Goal: Task Accomplishment & Management: Manage account settings

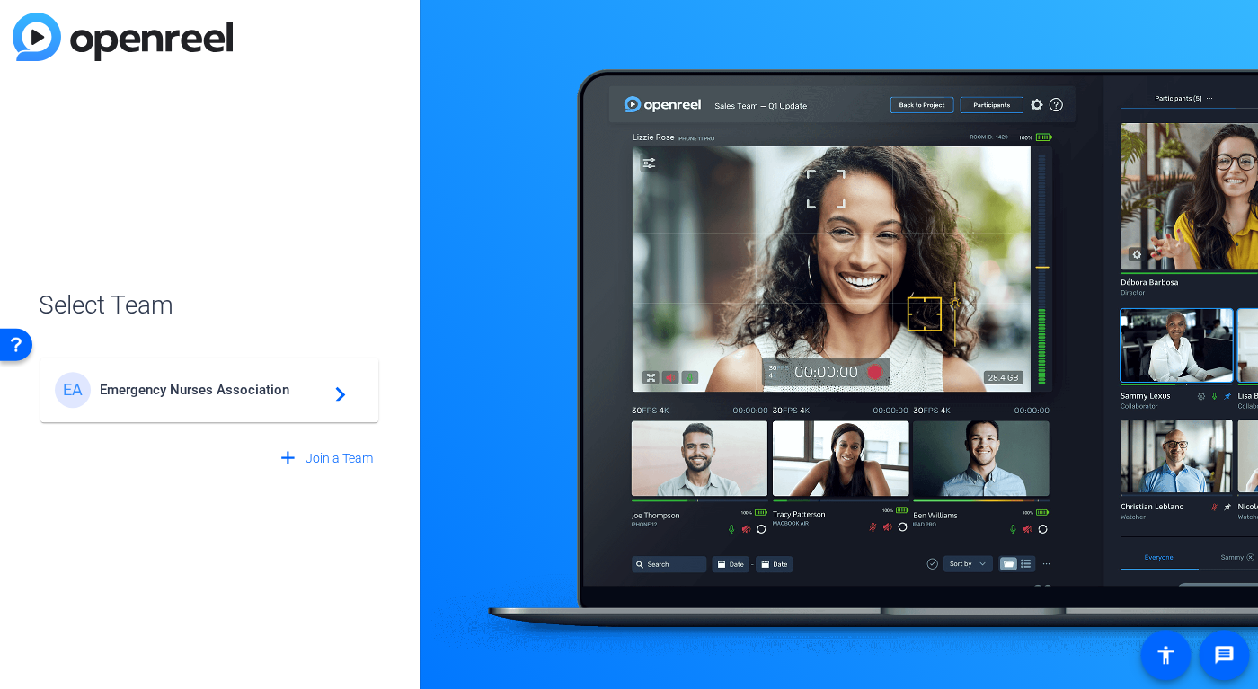
click at [272, 393] on span "Emergency Nurses Association" at bounding box center [212, 390] width 225 height 16
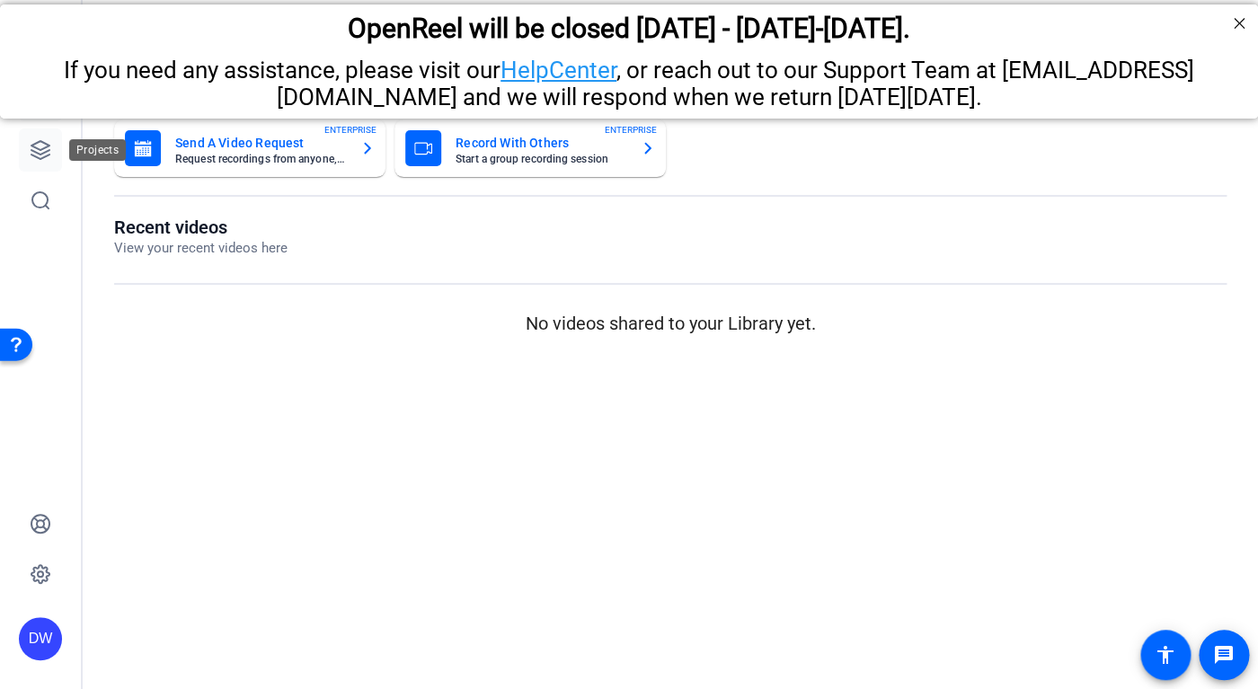
click at [36, 153] on icon at bounding box center [40, 150] width 18 height 18
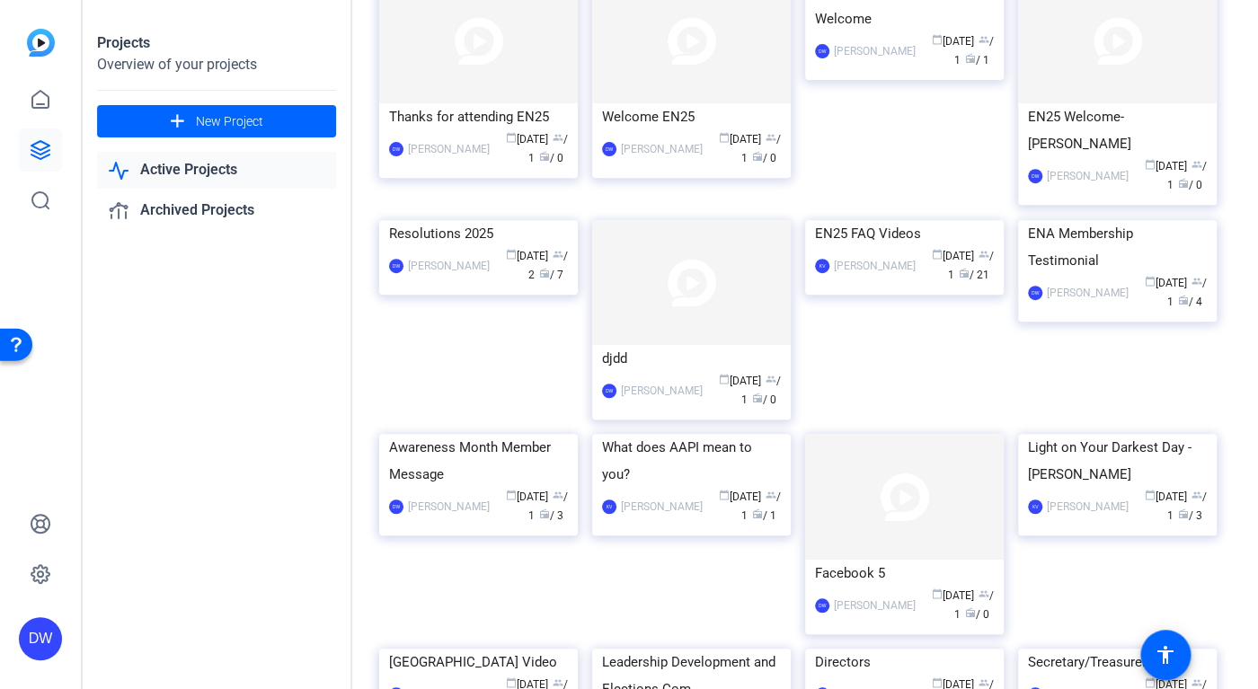
scroll to position [126, 0]
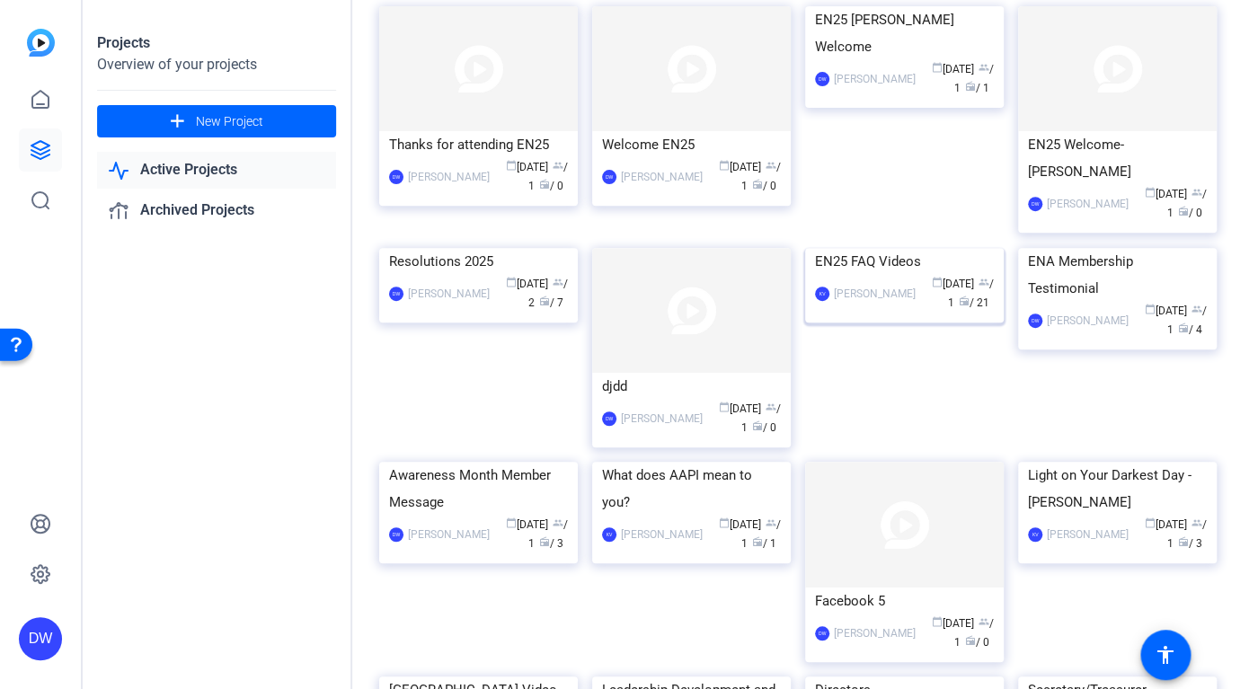
click at [926, 275] on div "EN25 FAQ Videos" at bounding box center [904, 261] width 179 height 27
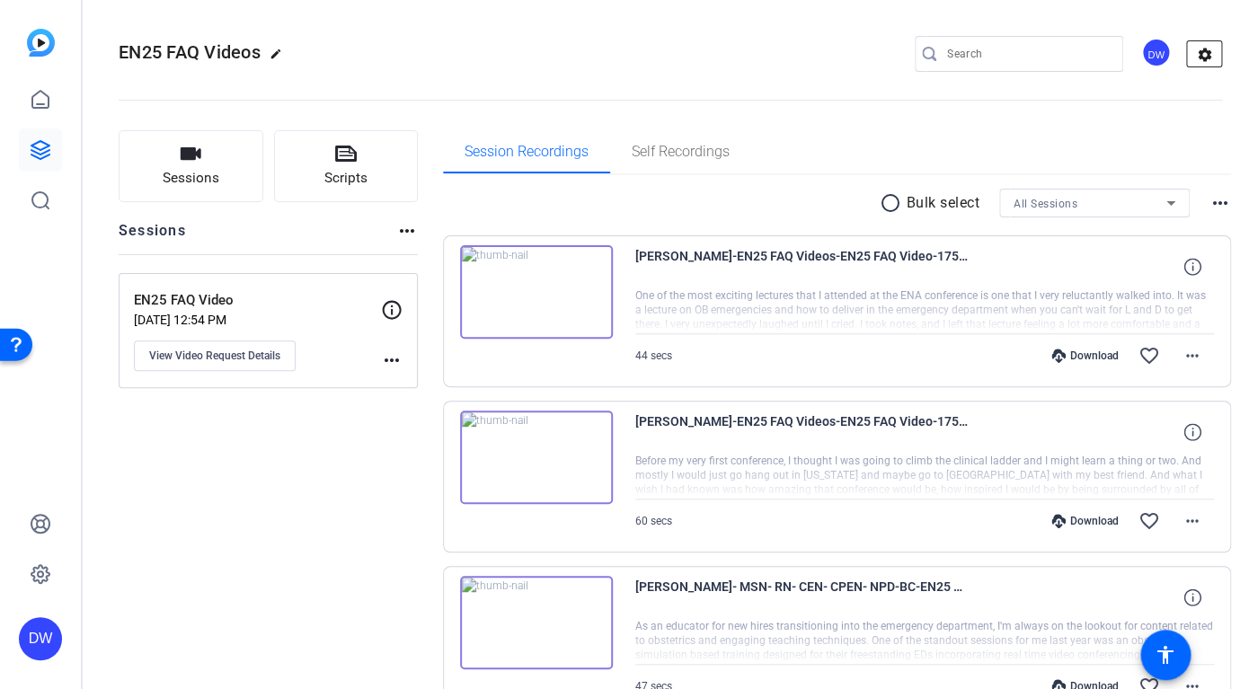
click at [1187, 49] on mat-icon "settings" at bounding box center [1205, 54] width 36 height 27
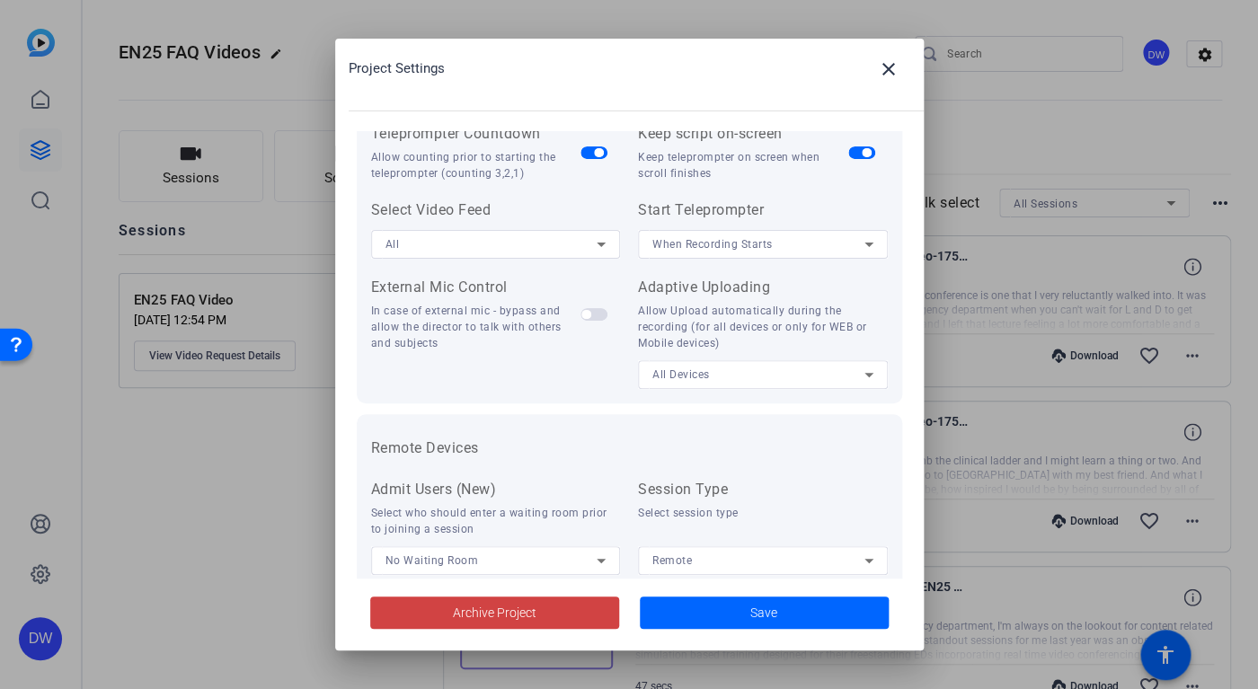
scroll to position [372, 0]
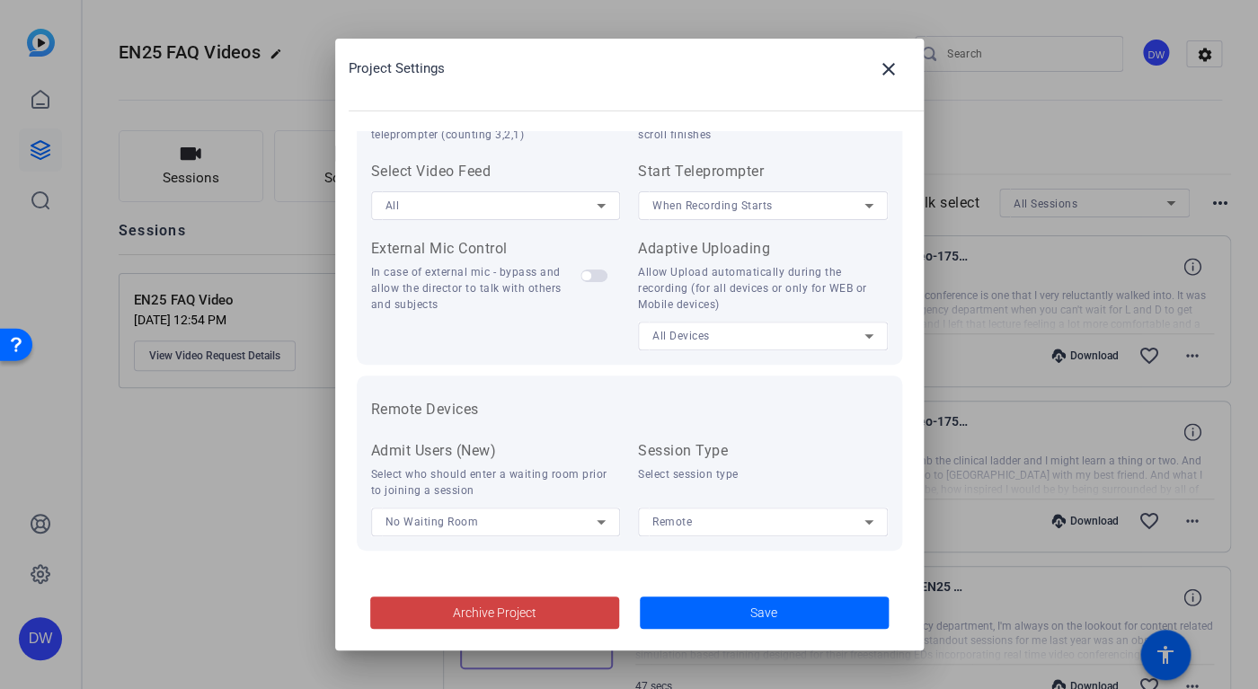
click at [1145, 110] on div at bounding box center [629, 344] width 1258 height 689
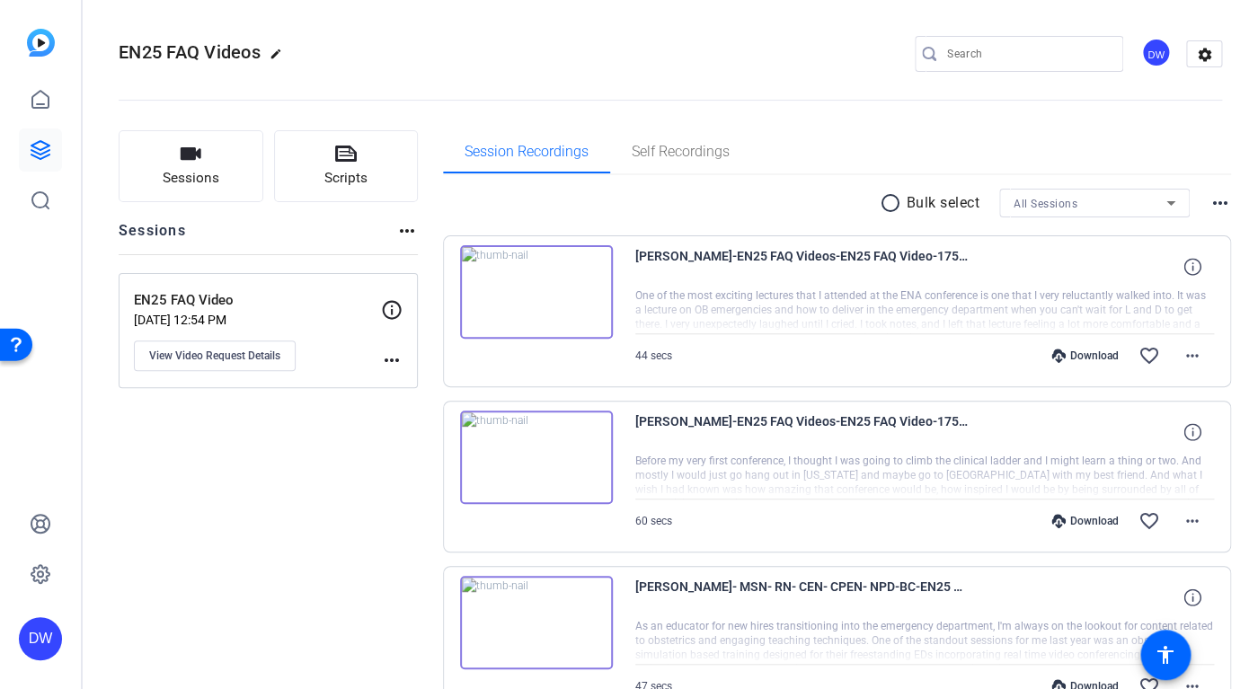
click at [1143, 55] on div "DW" at bounding box center [1156, 53] width 30 height 30
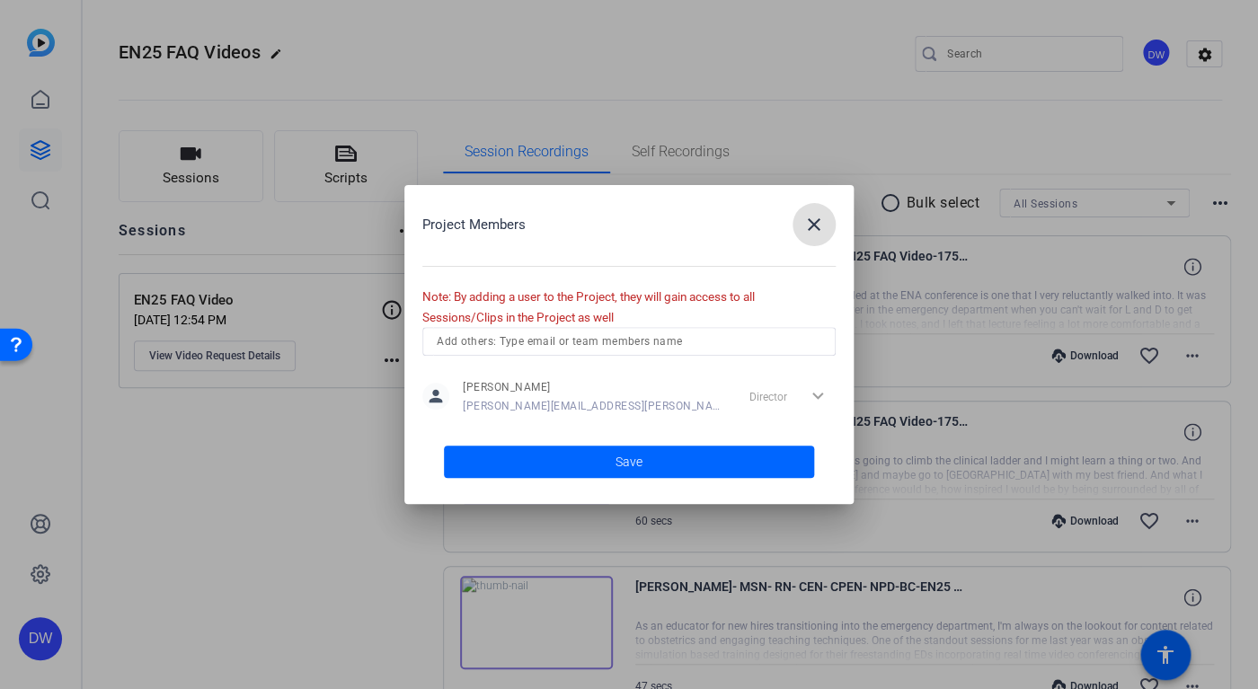
click at [536, 336] on input "text" at bounding box center [629, 342] width 384 height 22
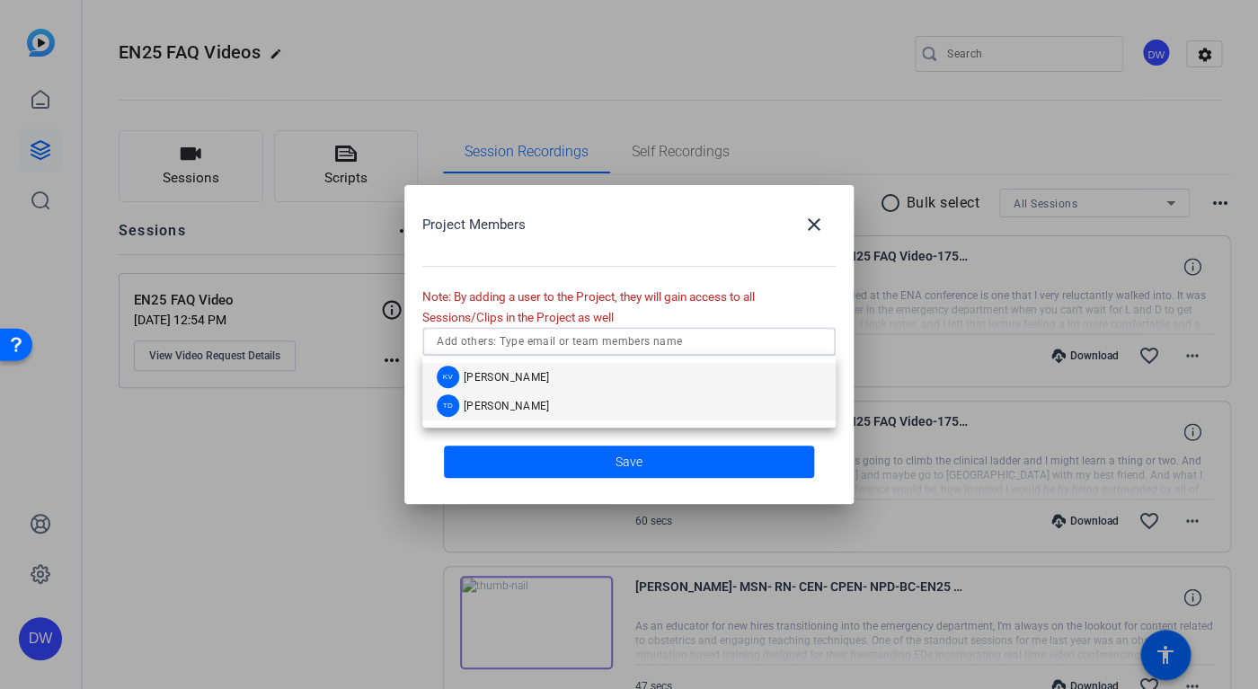
click at [491, 406] on span "[PERSON_NAME]" at bounding box center [506, 406] width 86 height 14
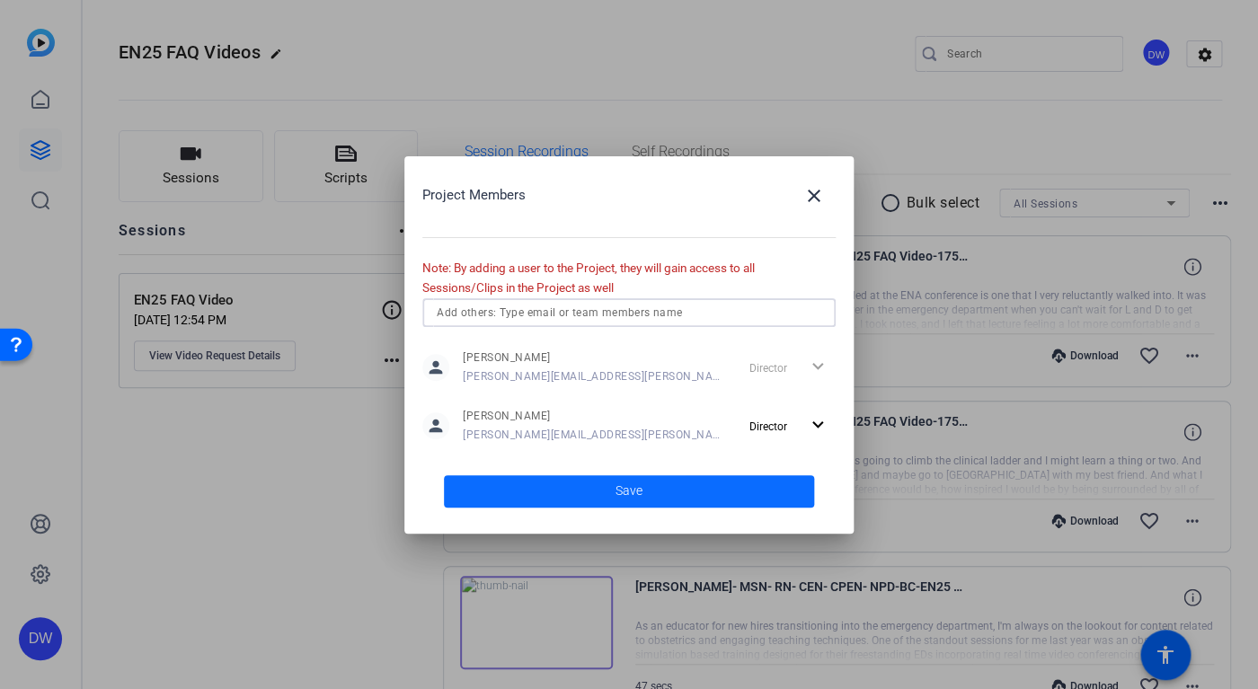
click at [542, 490] on span at bounding box center [629, 491] width 370 height 43
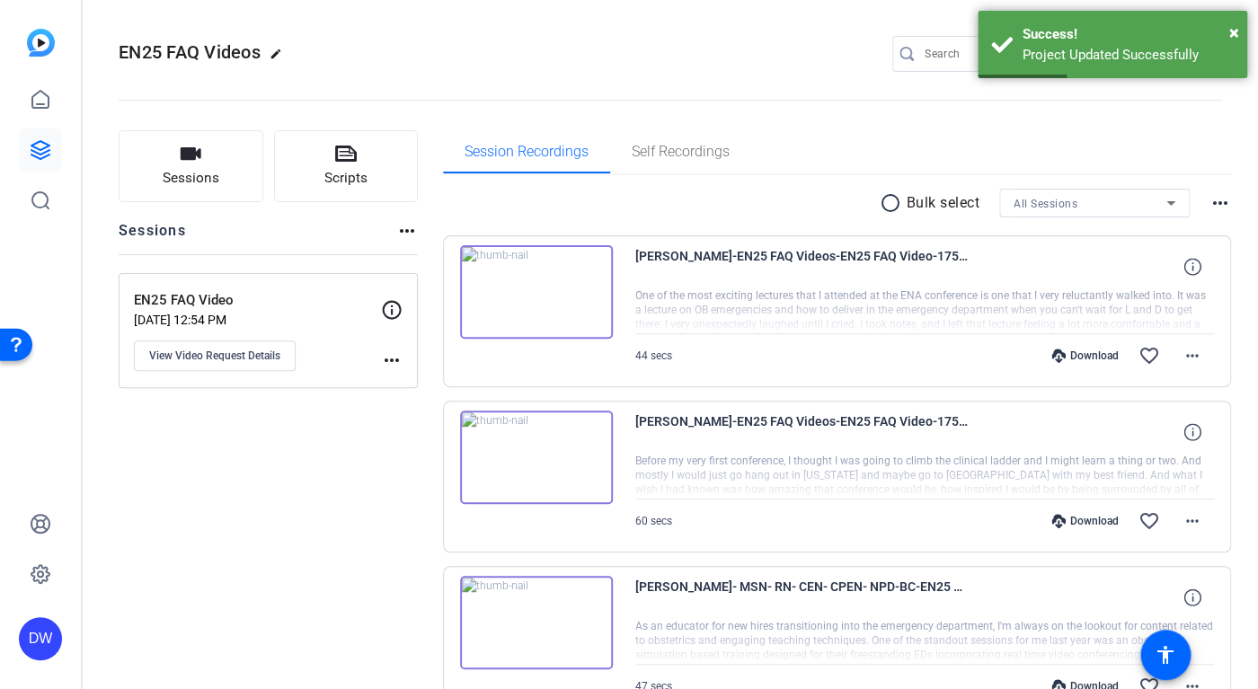
click at [129, 56] on span "EN25 FAQ Videos" at bounding box center [190, 52] width 142 height 22
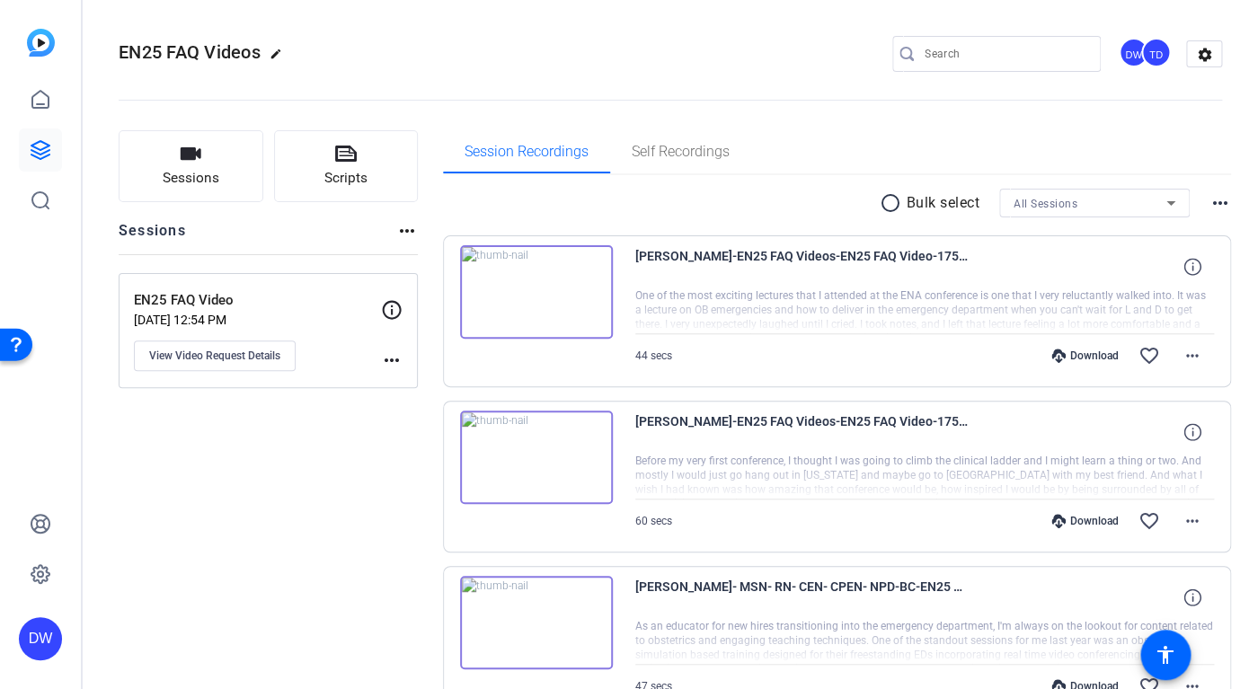
click at [179, 57] on span "EN25 FAQ Videos" at bounding box center [190, 52] width 142 height 22
click at [180, 57] on span "EN25 FAQ Videos" at bounding box center [190, 52] width 142 height 22
click at [128, 51] on span "EN25 FAQ Videos" at bounding box center [190, 52] width 142 height 22
drag, startPoint x: 128, startPoint y: 51, endPoint x: 213, endPoint y: 57, distance: 85.5
click at [213, 57] on span "EN25 FAQ Videos" at bounding box center [190, 52] width 142 height 22
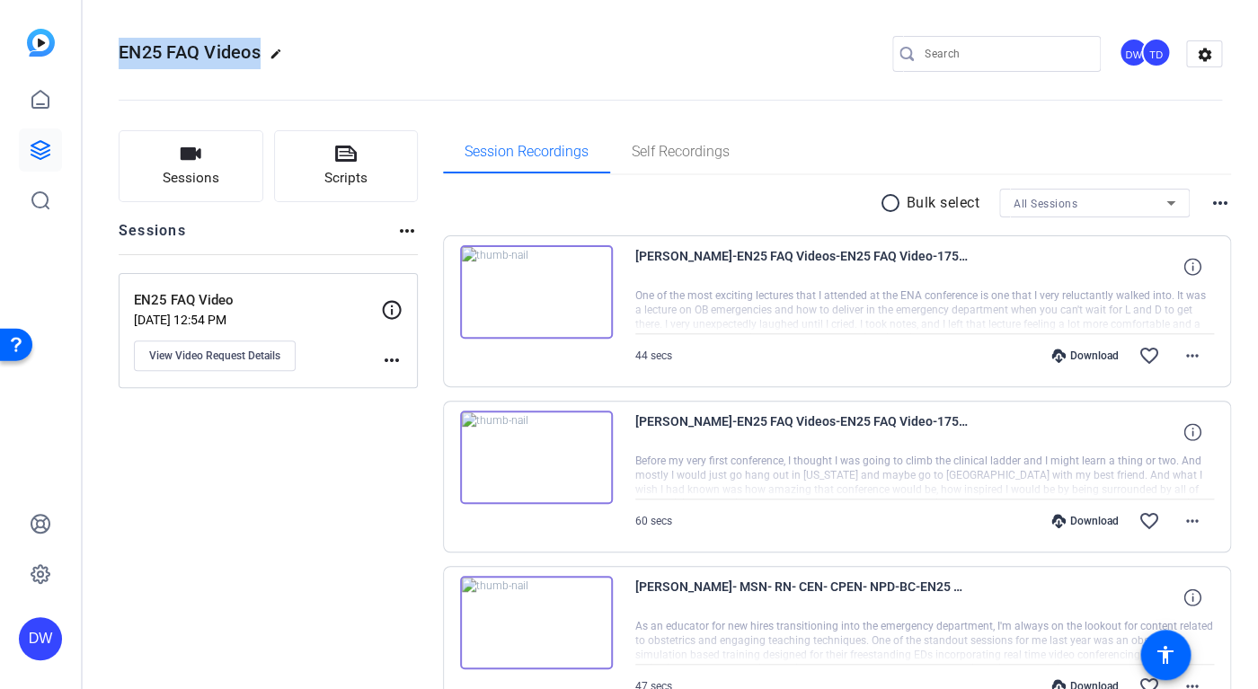
copy span "EN25 FAQ Videos"
click at [548, 288] on img at bounding box center [536, 291] width 153 height 93
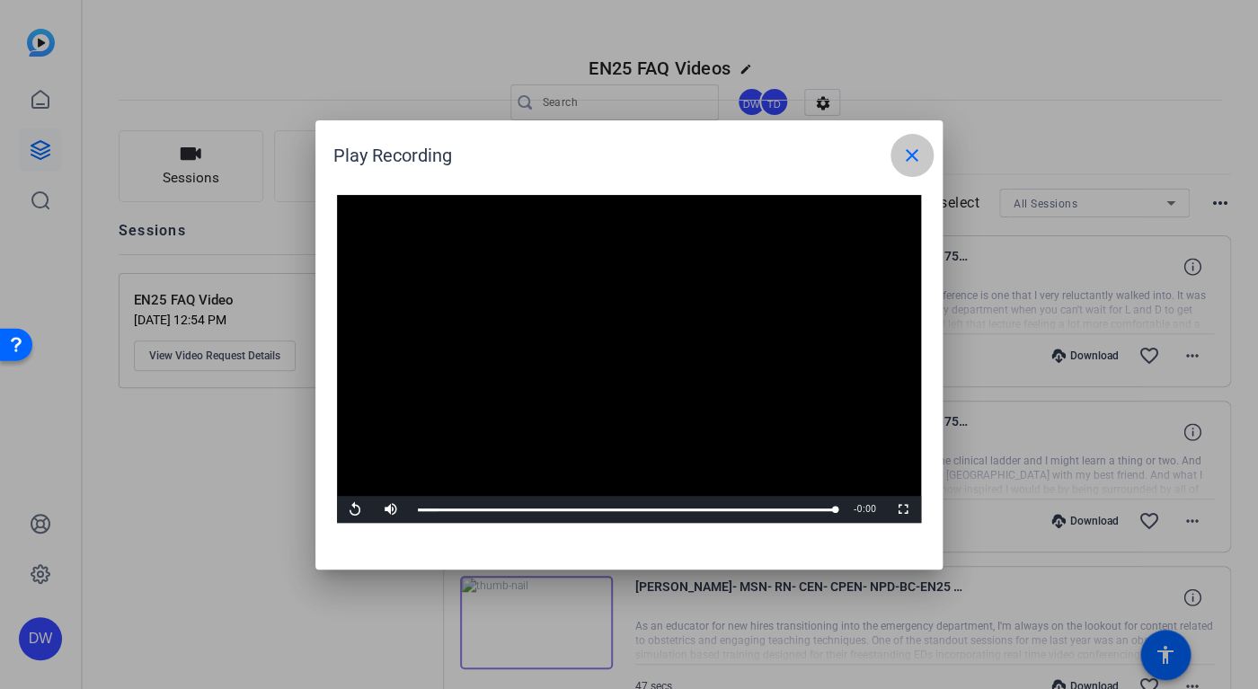
click at [906, 149] on mat-icon "close" at bounding box center [912, 156] width 22 height 22
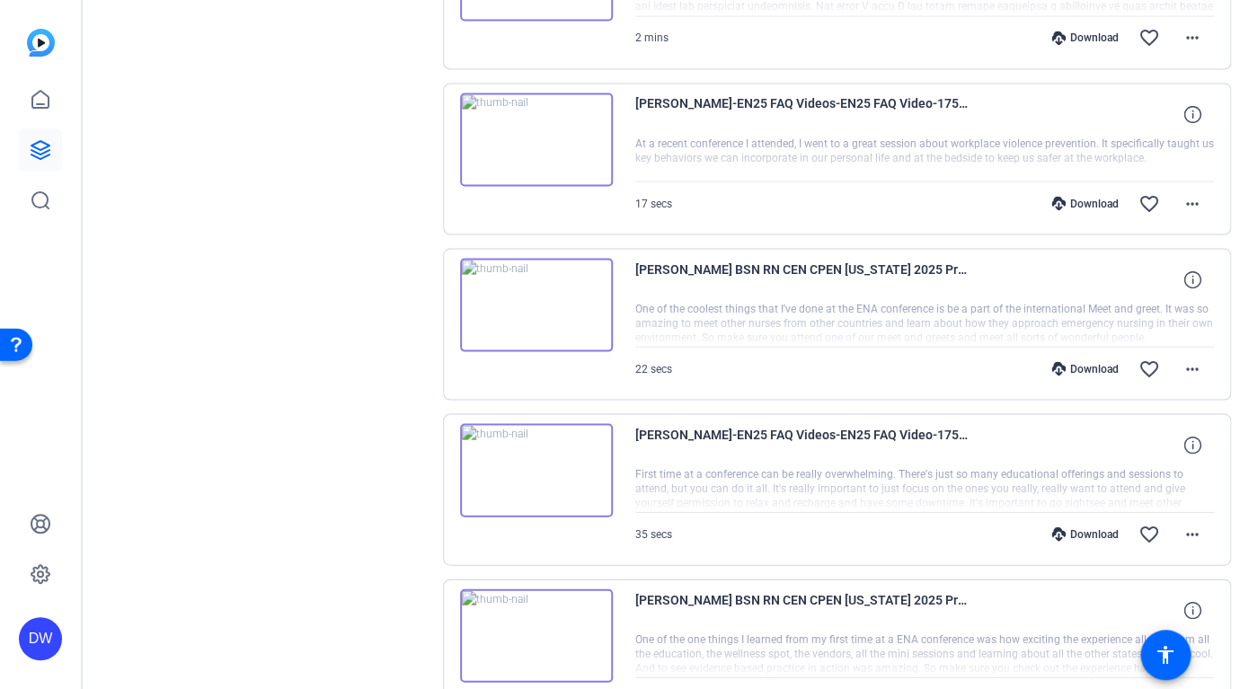
scroll to position [1298, 0]
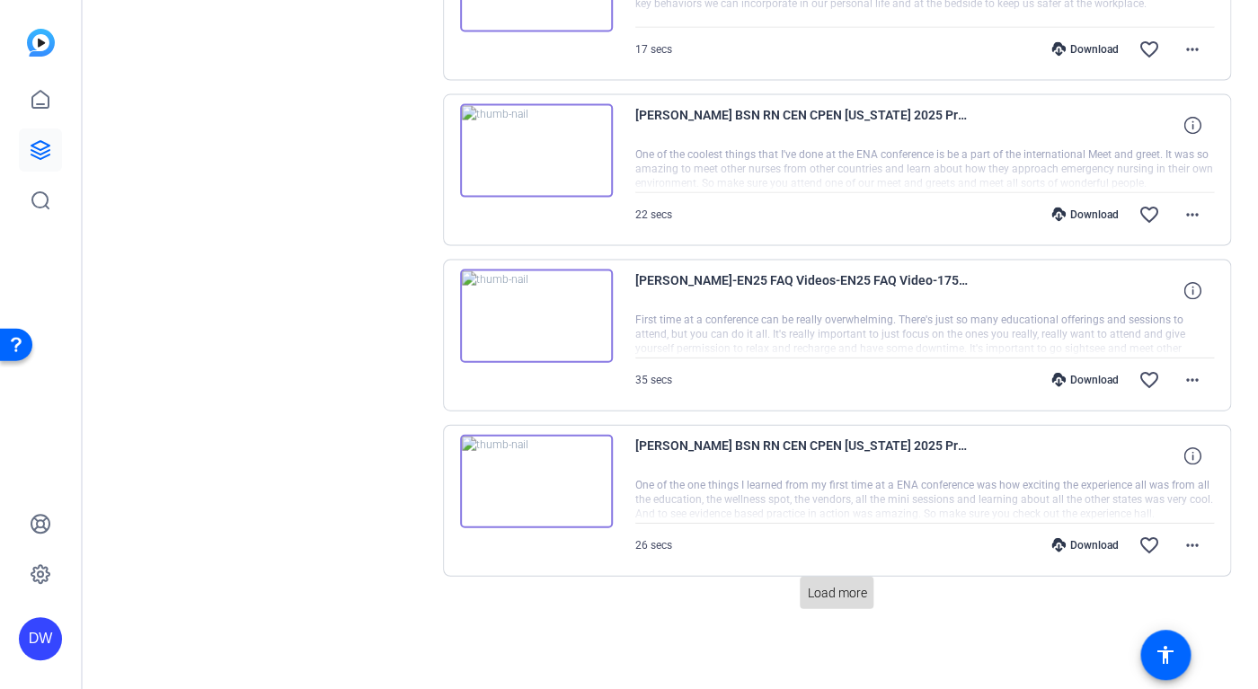
click at [840, 595] on span "Load more" at bounding box center [836, 593] width 59 height 19
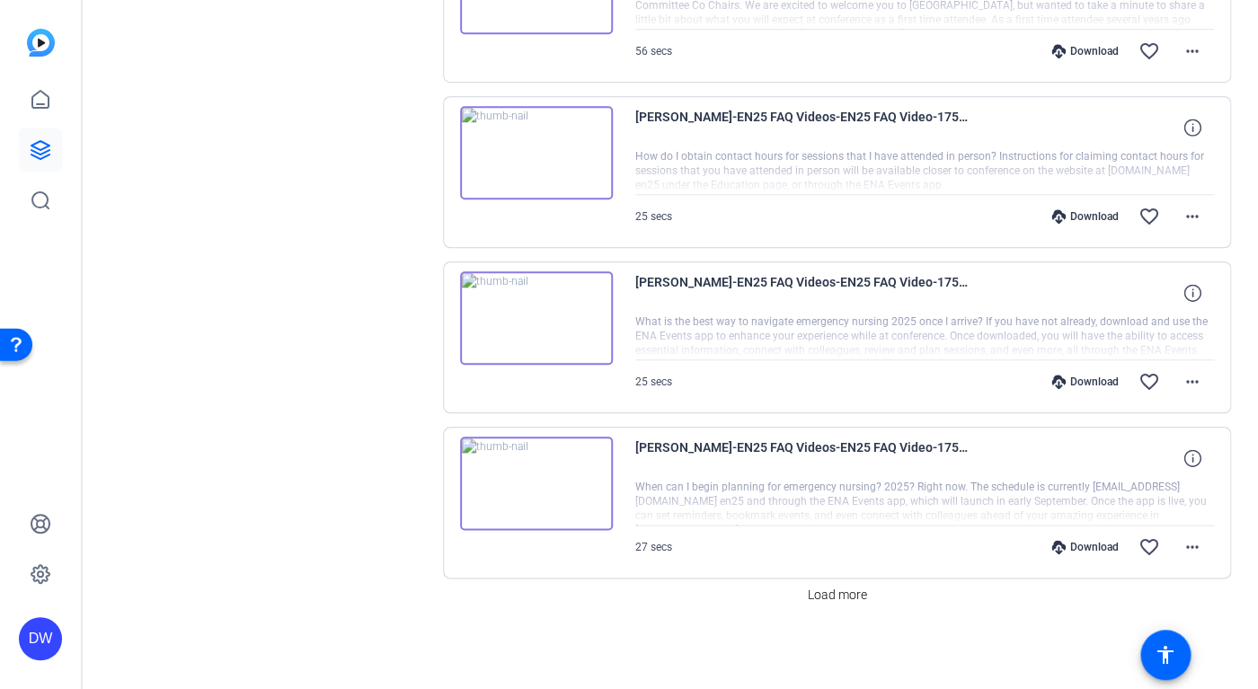
scroll to position [2951, 0]
click at [836, 597] on span "Load more" at bounding box center [836, 593] width 59 height 19
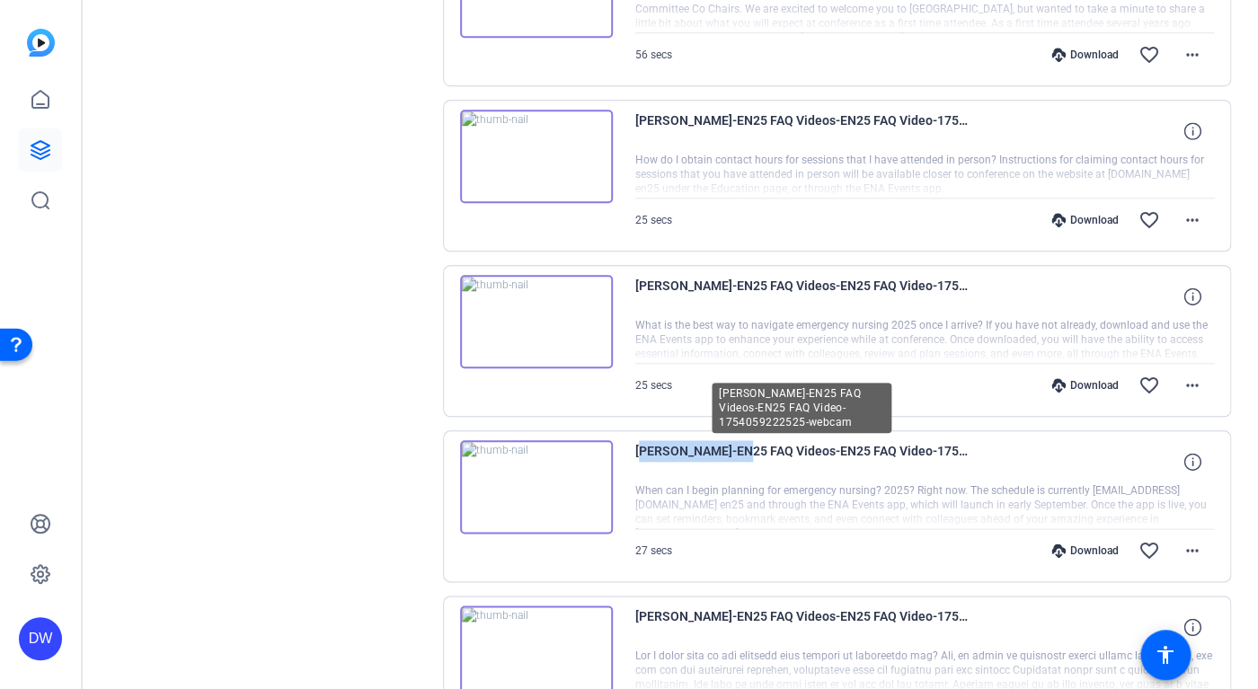
drag, startPoint x: 728, startPoint y: 453, endPoint x: 634, endPoint y: 457, distance: 93.5
click at [635, 457] on span "[PERSON_NAME]-EN25 FAQ Videos-EN25 FAQ Video-1754059222525-webcam" at bounding box center [801, 461] width 332 height 43
copy span "[PERSON_NAME]"
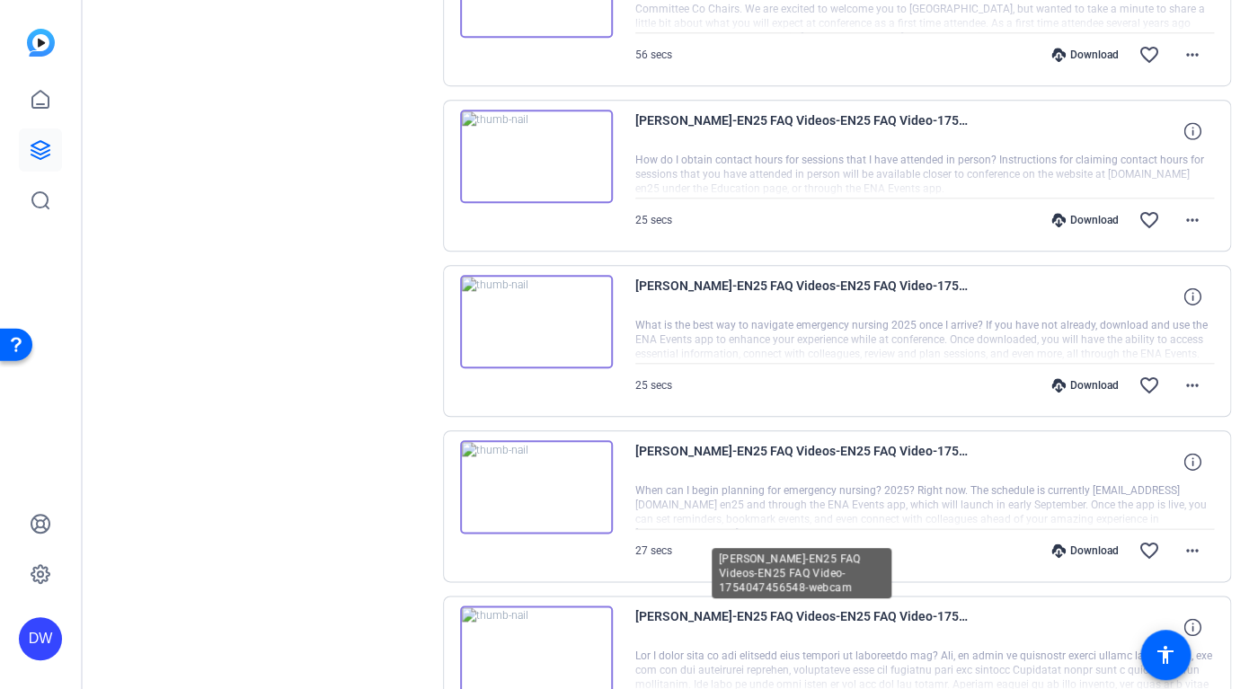
click at [722, 618] on span "[PERSON_NAME]-EN25 FAQ Videos-EN25 FAQ Video-1754047456548-webcam" at bounding box center [801, 626] width 332 height 43
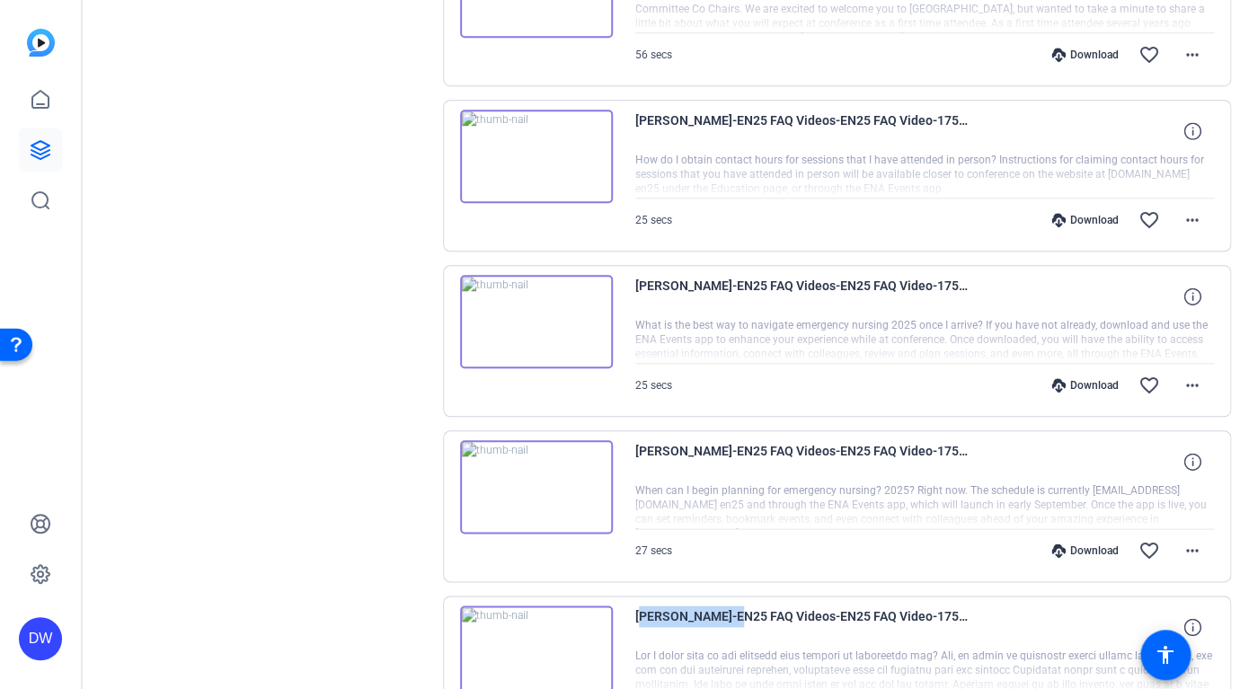
drag, startPoint x: 725, startPoint y: 618, endPoint x: 630, endPoint y: 613, distance: 95.4
click at [635, 613] on span "[PERSON_NAME]-EN25 FAQ Videos-EN25 FAQ Video-1754047456548-webcam" at bounding box center [801, 626] width 332 height 43
copy span "[PERSON_NAME]"
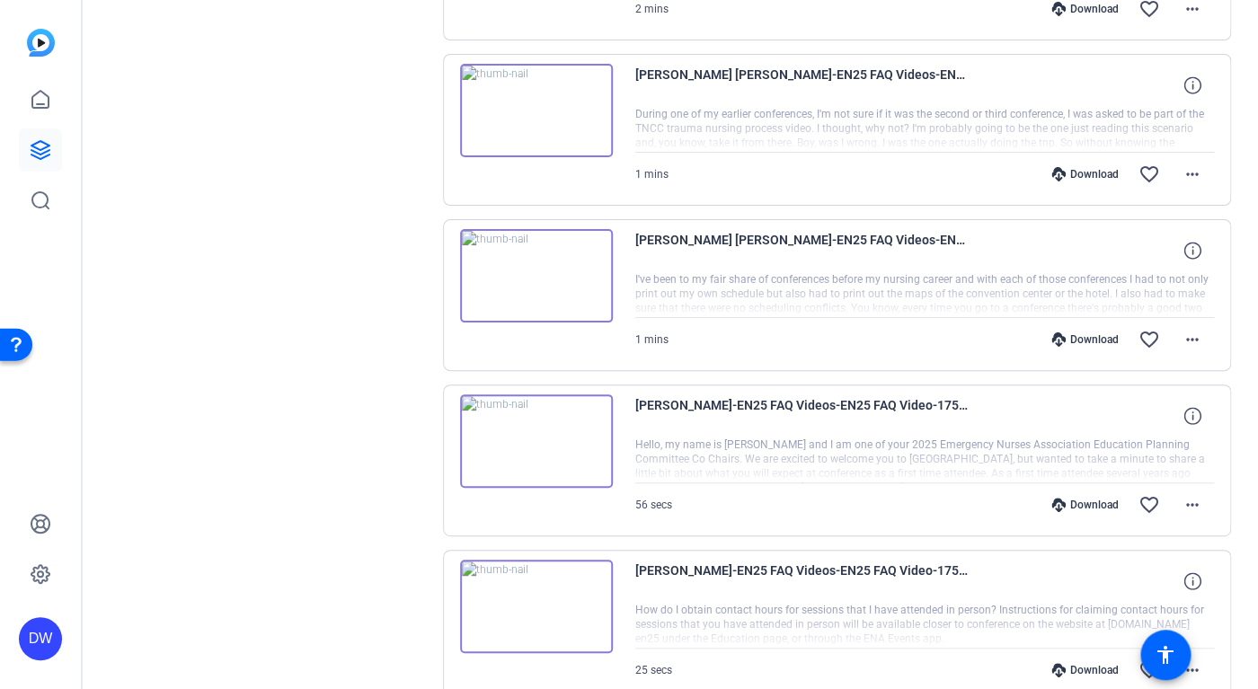
scroll to position [2494, 0]
